Goal: Transaction & Acquisition: Purchase product/service

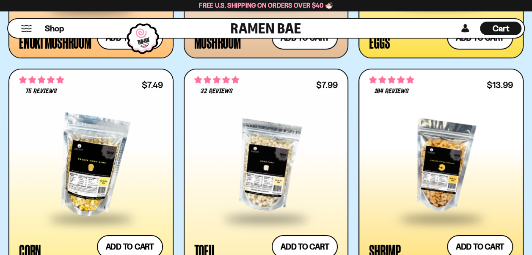
scroll to position [1312, 0]
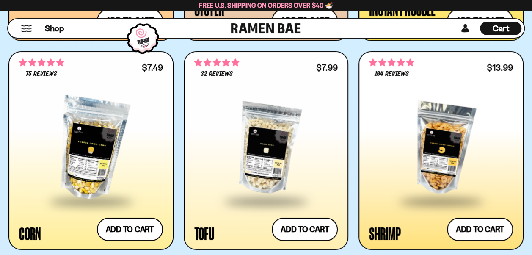
click at [441, 159] on div at bounding box center [441, 148] width 144 height 103
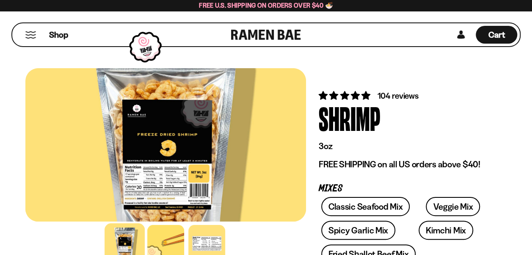
scroll to position [42, 0]
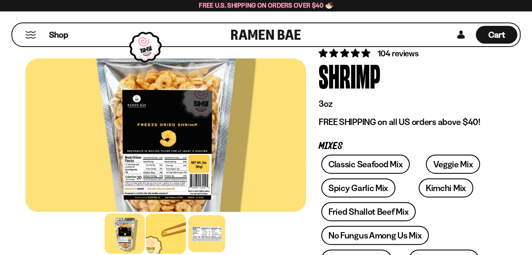
click at [165, 238] on div at bounding box center [166, 233] width 40 height 40
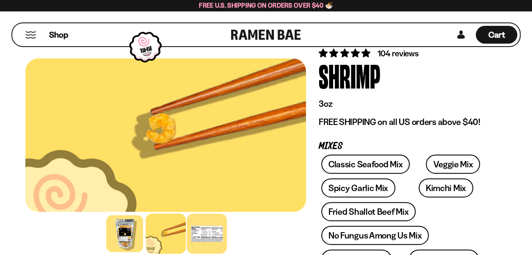
click at [211, 243] on div at bounding box center [207, 233] width 40 height 40
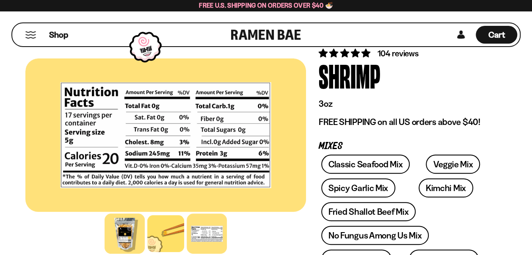
click at [114, 230] on div at bounding box center [125, 233] width 40 height 40
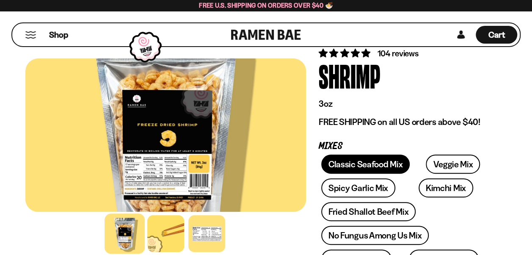
click at [383, 166] on link "Classic Seafood Mix" at bounding box center [365, 163] width 88 height 19
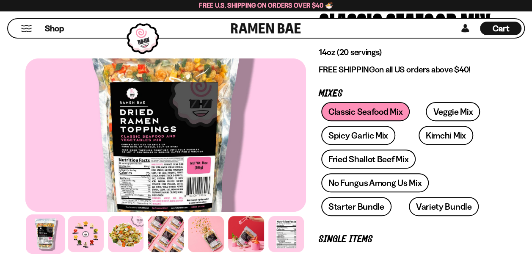
scroll to position [85, 0]
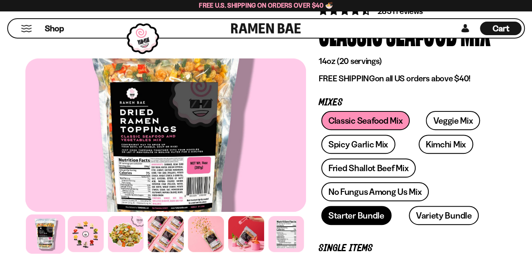
click at [350, 218] on link "Starter Bundle" at bounding box center [356, 215] width 70 height 19
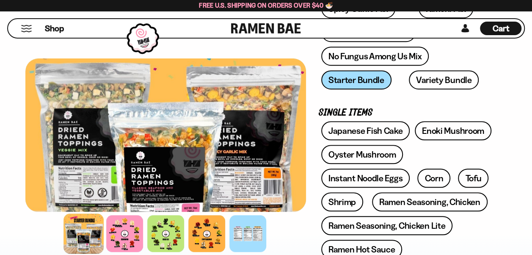
scroll to position [169, 0]
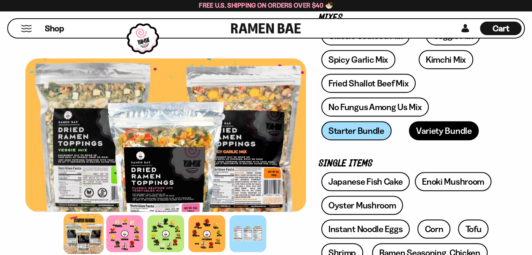
click at [427, 129] on link "Variety Bundle" at bounding box center [444, 130] width 70 height 19
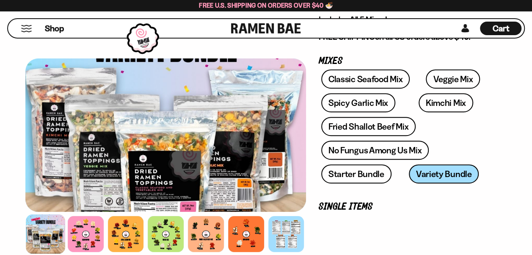
scroll to position [127, 0]
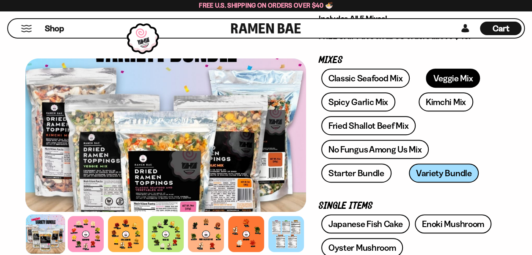
click at [448, 80] on link "Veggie Mix" at bounding box center [453, 78] width 54 height 19
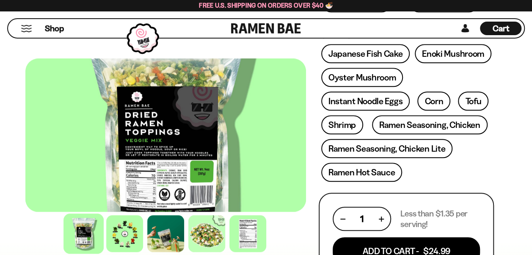
scroll to position [296, 0]
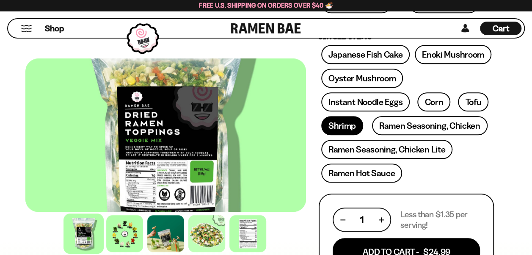
click at [345, 128] on link "Shrimp" at bounding box center [342, 125] width 42 height 19
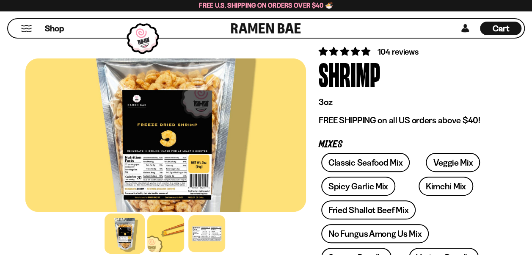
scroll to position [42, 0]
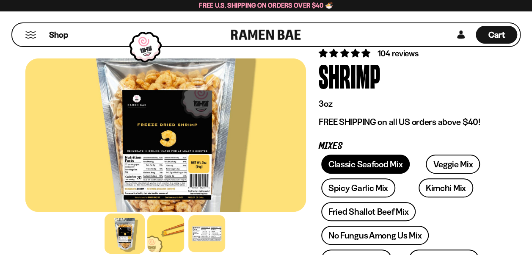
click at [358, 160] on link "Classic Seafood Mix" at bounding box center [365, 163] width 88 height 19
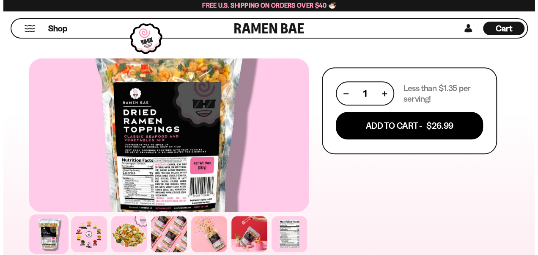
scroll to position [423, 0]
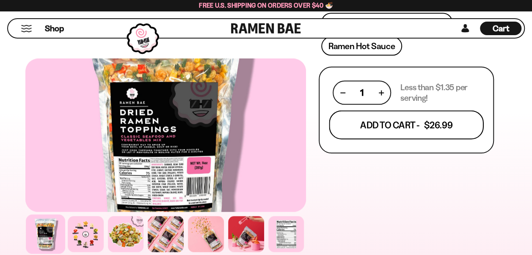
click at [412, 129] on button "Add To Cart - $26.99" at bounding box center [406, 124] width 154 height 29
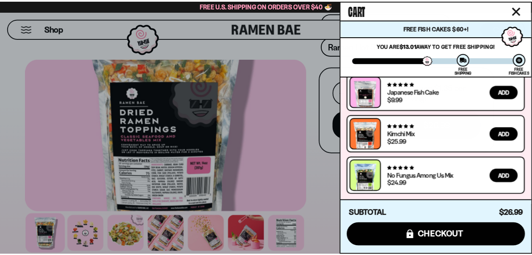
scroll to position [78, 0]
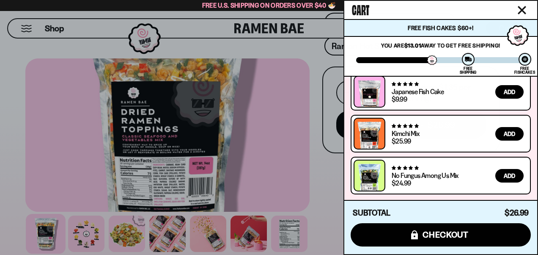
click at [521, 8] on icon "Close cart" at bounding box center [523, 10] width 8 height 8
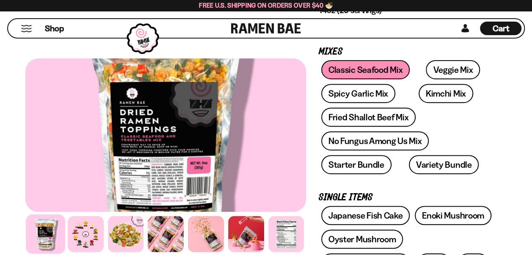
scroll to position [127, 0]
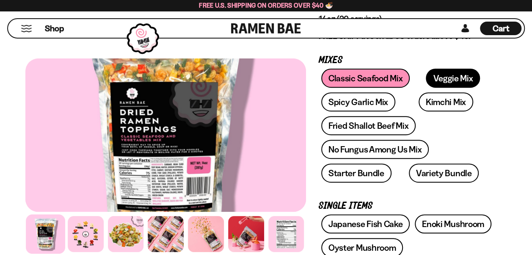
click at [434, 77] on link "Veggie Mix" at bounding box center [453, 78] width 54 height 19
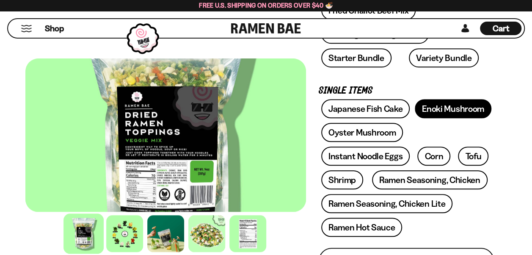
scroll to position [254, 0]
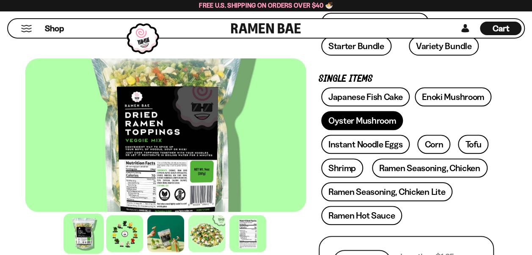
click at [377, 119] on link "Oyster Mushroom" at bounding box center [362, 120] width 82 height 19
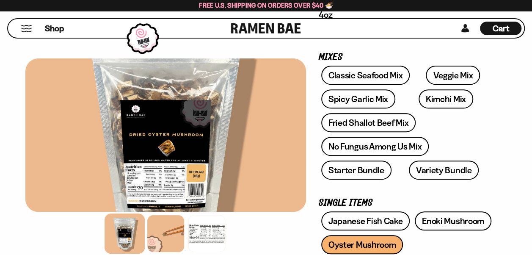
scroll to position [127, 0]
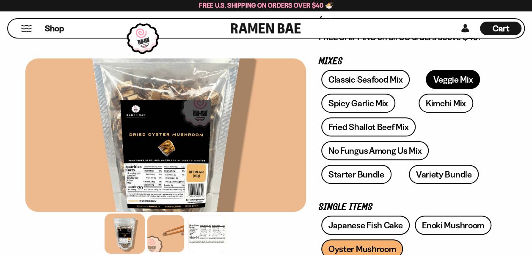
click at [441, 77] on link "Veggie Mix" at bounding box center [453, 79] width 54 height 19
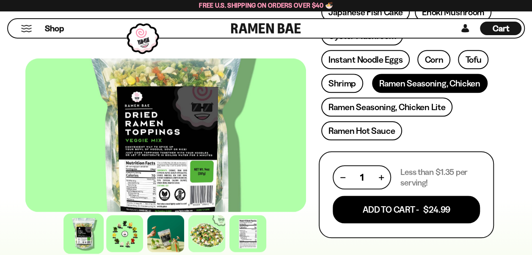
scroll to position [296, 0]
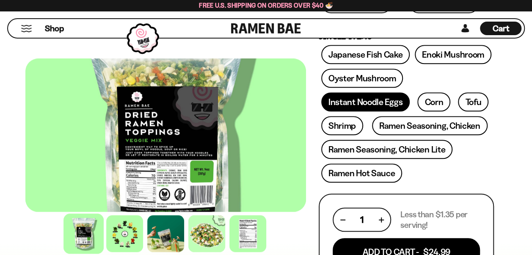
click at [356, 101] on link "Instant Noodle Eggs" at bounding box center [365, 101] width 88 height 19
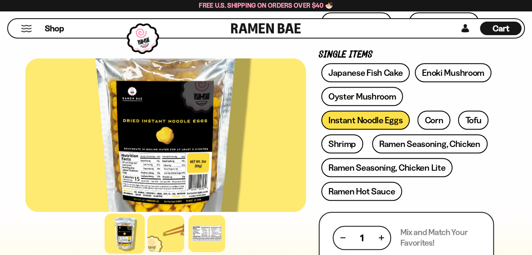
scroll to position [254, 0]
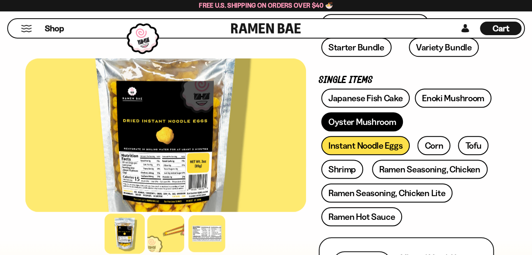
click at [357, 121] on link "Oyster Mushroom" at bounding box center [362, 121] width 82 height 19
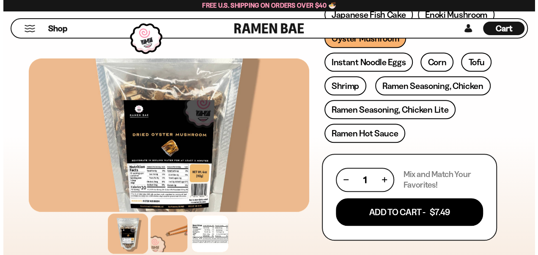
scroll to position [381, 0]
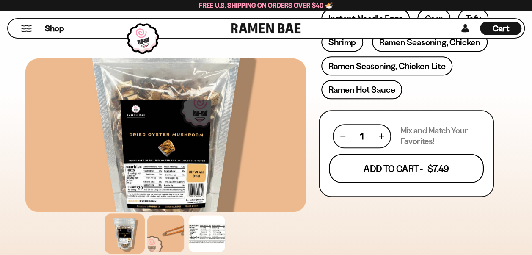
click at [428, 163] on button "Add To Cart - $7.49" at bounding box center [406, 168] width 154 height 29
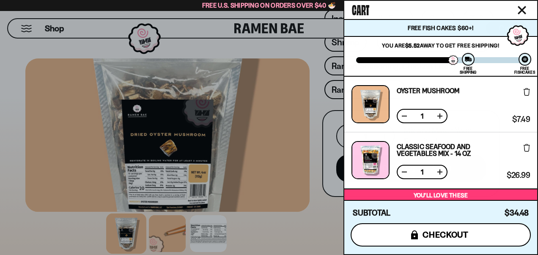
click at [446, 233] on span "checkout" at bounding box center [446, 234] width 46 height 9
